Goal: Obtain resource: Obtain resource

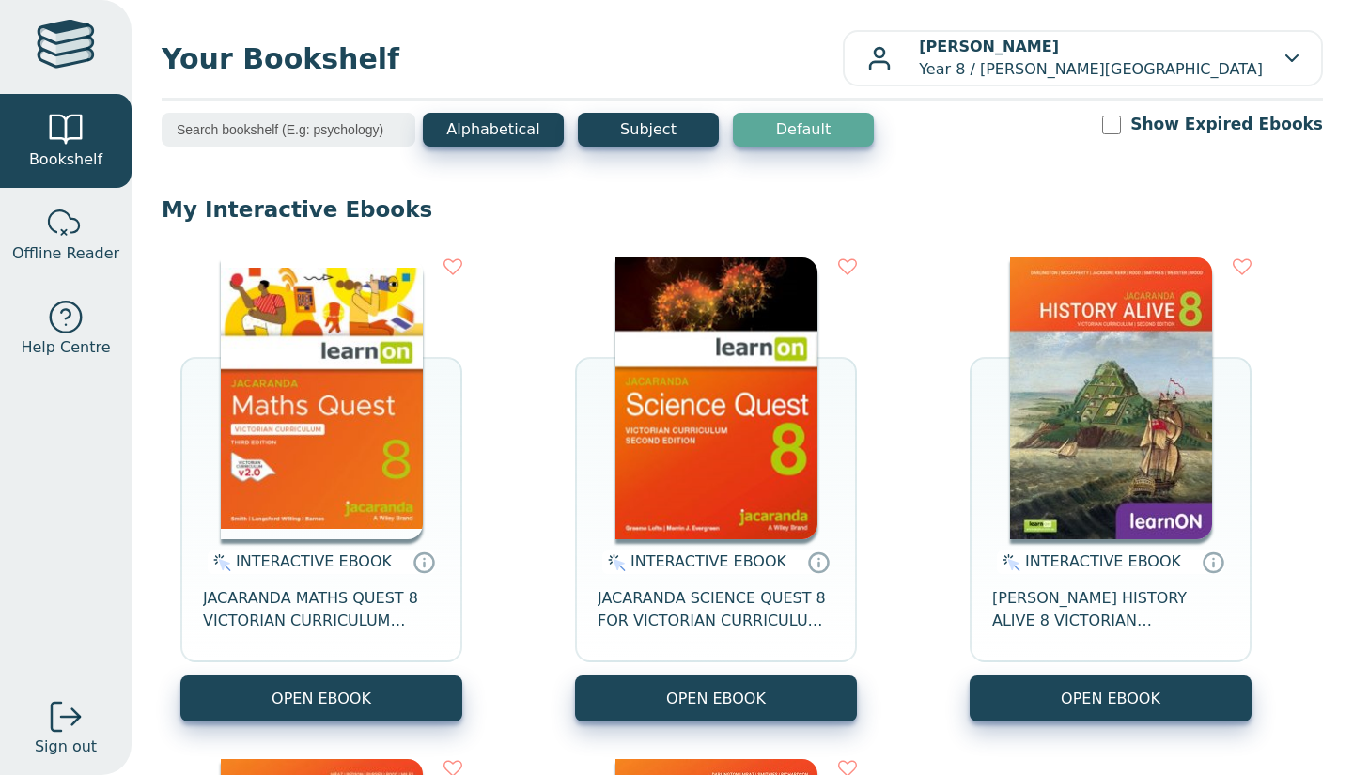
click at [320, 685] on button "OPEN EBOOK" at bounding box center [321, 698] width 282 height 46
click at [1089, 701] on button "OPEN EBOOK" at bounding box center [1110, 698] width 282 height 46
